Goal: Register for event/course

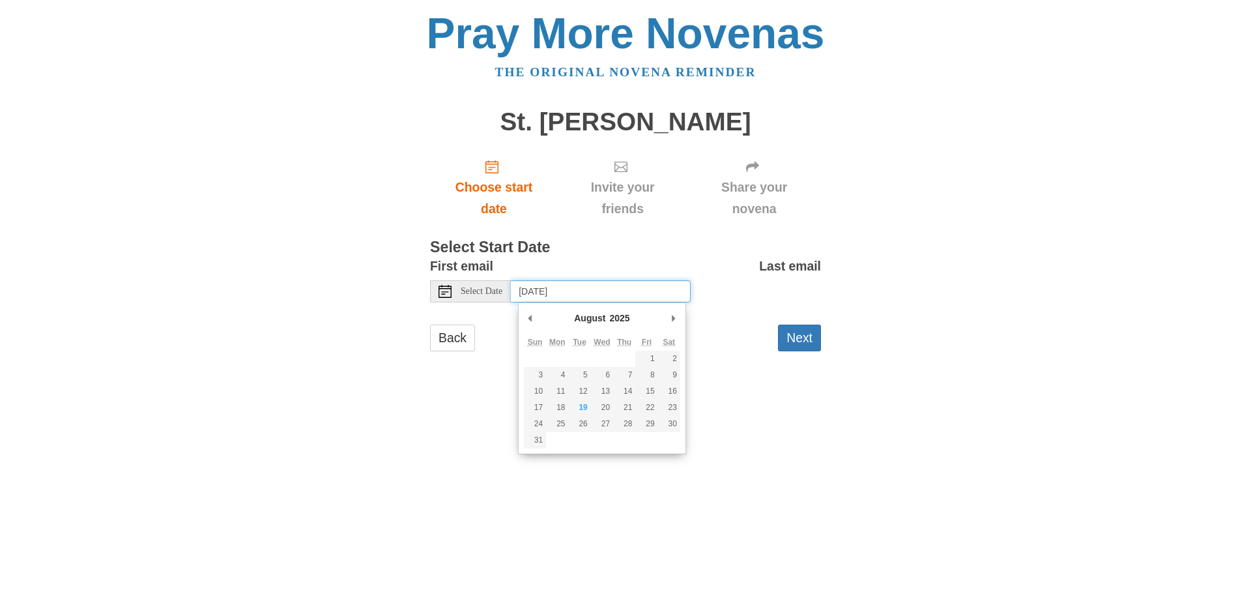
click at [537, 294] on input "Thursday, August 21st, 2025" at bounding box center [601, 291] width 180 height 22
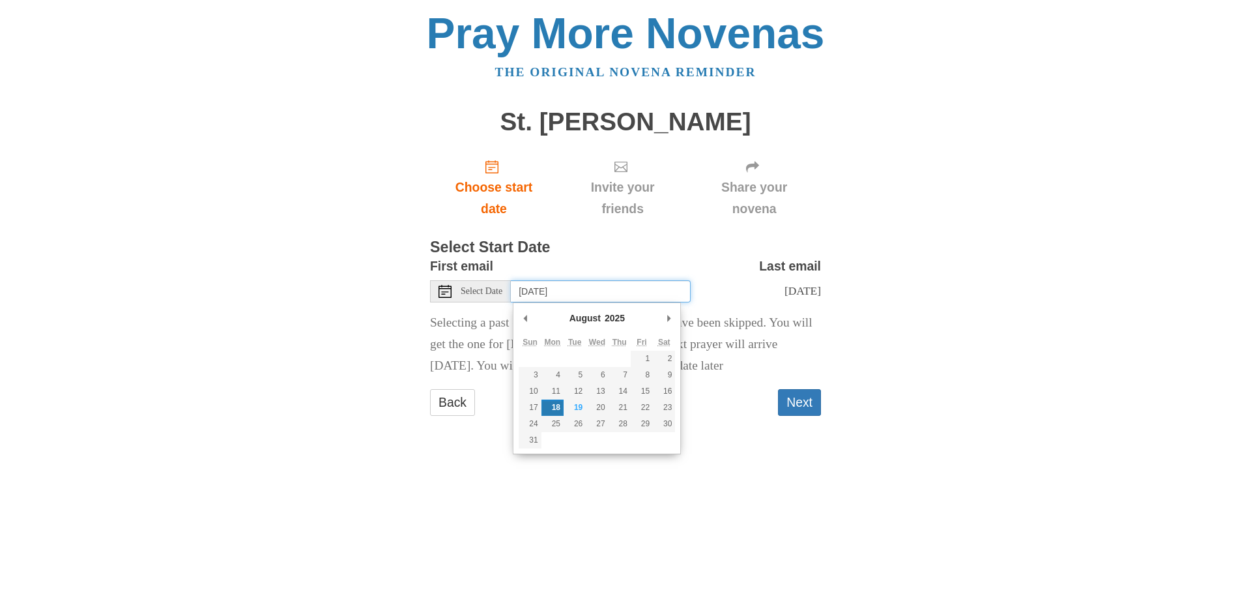
click at [627, 290] on input "Monday, August 18th" at bounding box center [601, 291] width 180 height 22
click at [632, 292] on input "Tuesday, August 19th" at bounding box center [601, 291] width 180 height 22
type input "Wednesday, August 20th"
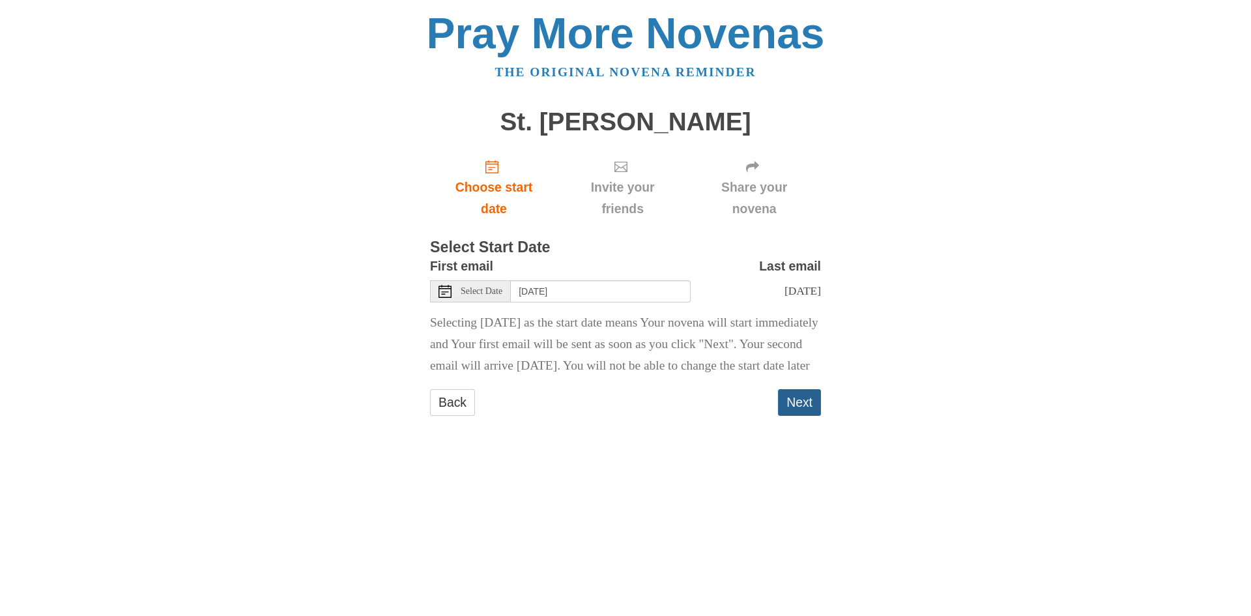
click at [790, 416] on button "Next" at bounding box center [799, 402] width 43 height 27
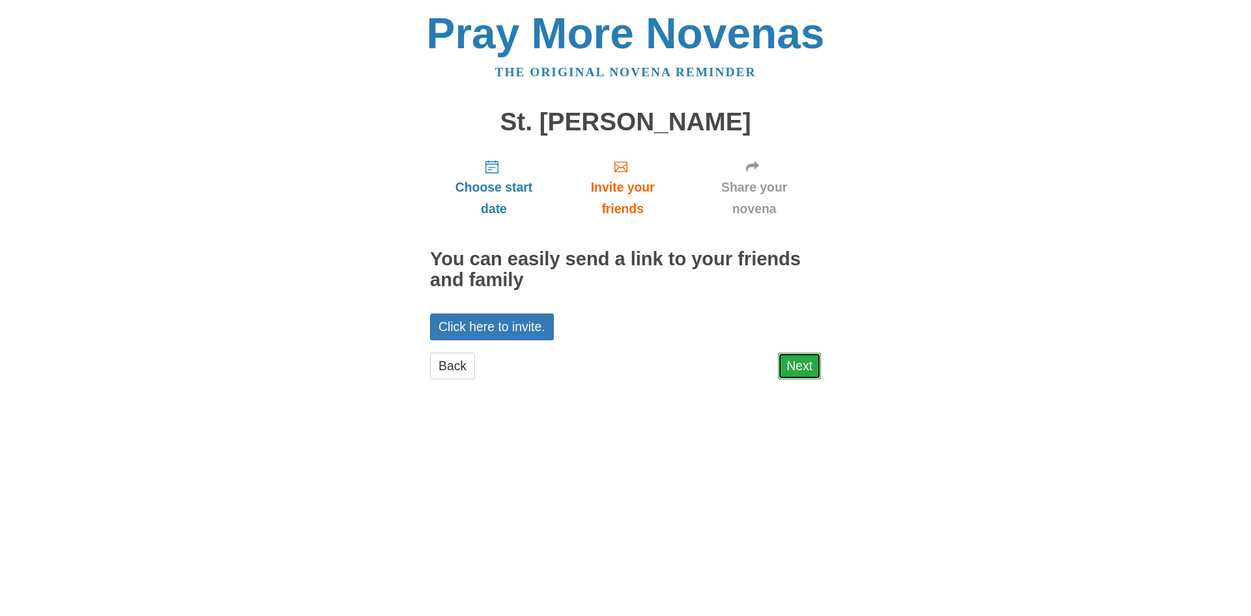
click at [802, 371] on link "Next" at bounding box center [799, 365] width 43 height 27
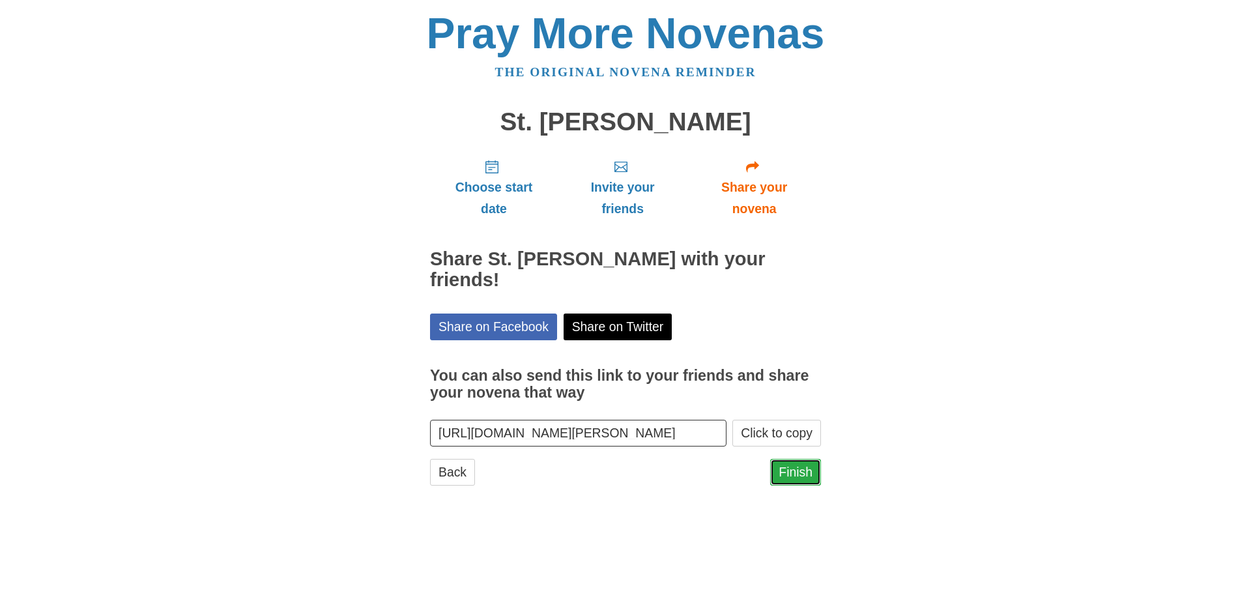
click at [795, 471] on link "Finish" at bounding box center [795, 472] width 51 height 27
